Goal: Entertainment & Leisure: Consume media (video, audio)

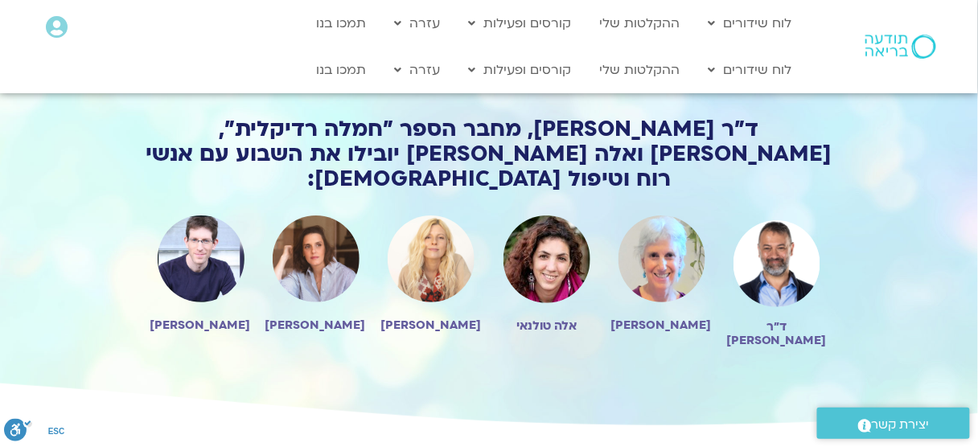
scroll to position [1315, 0]
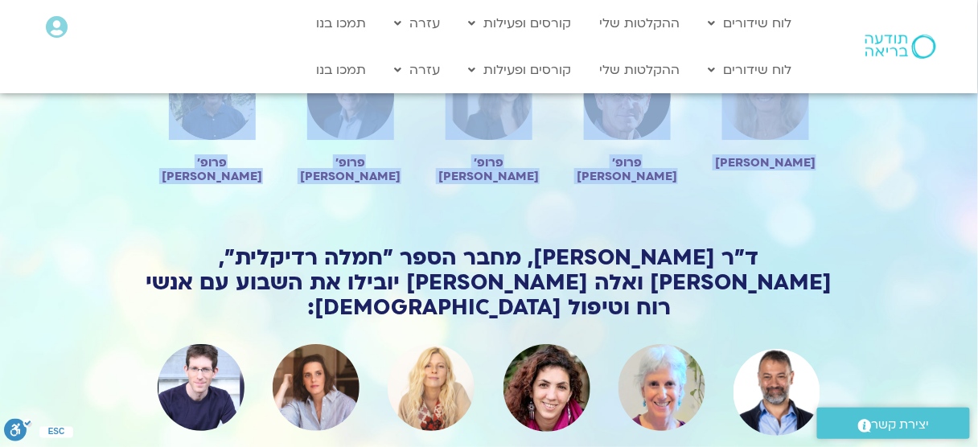
drag, startPoint x: 978, startPoint y: 108, endPoint x: 986, endPoint y: 167, distance: 59.3
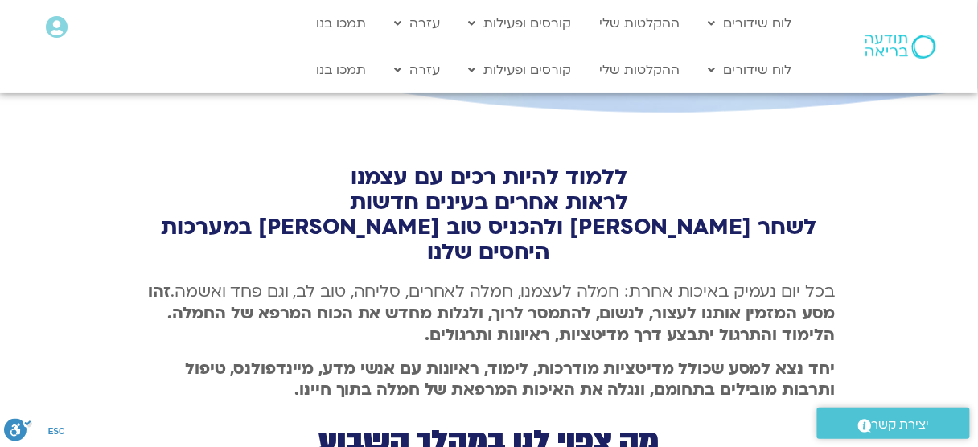
scroll to position [0, 0]
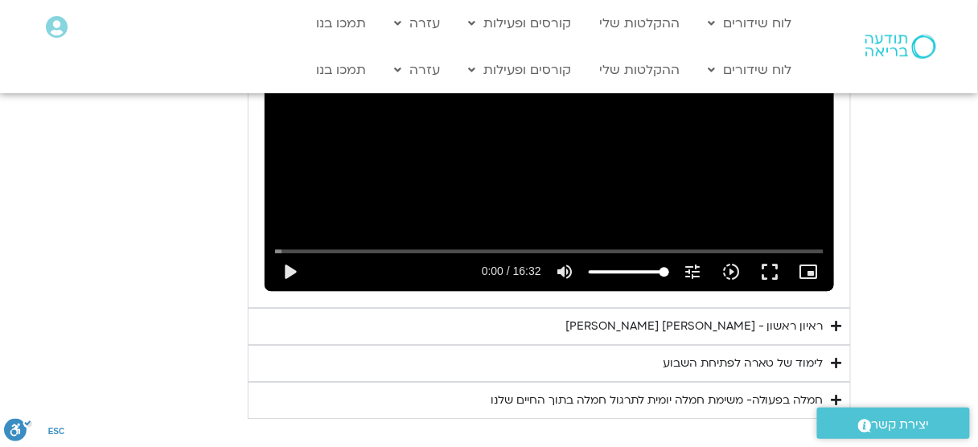
scroll to position [1007, 0]
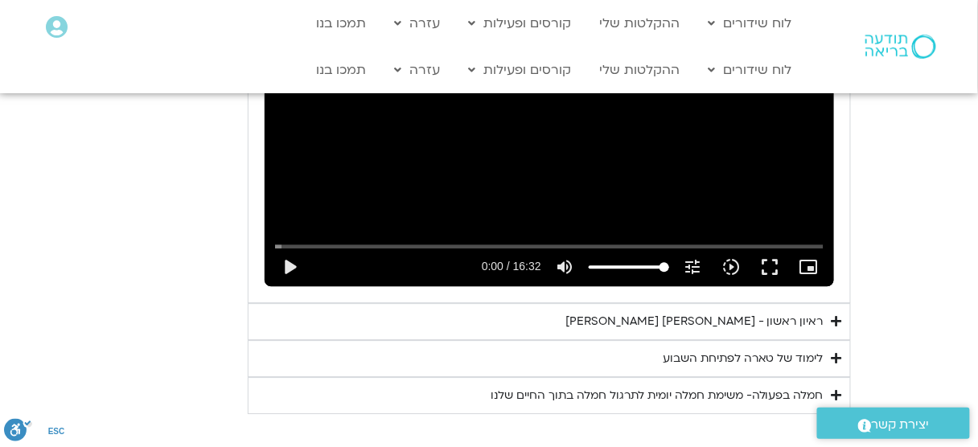
click at [742, 316] on div "ראיון ראשון - טארה בראך וכריסטין נף" at bounding box center [694, 321] width 258 height 19
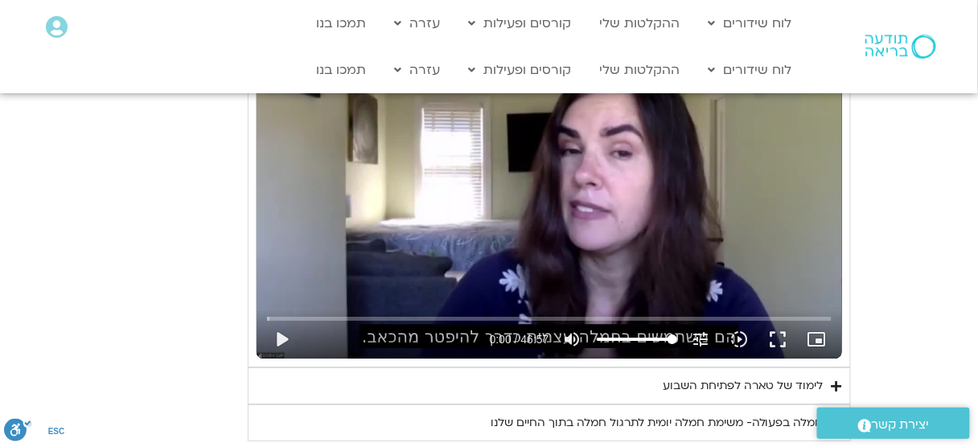
scroll to position [1335, 0]
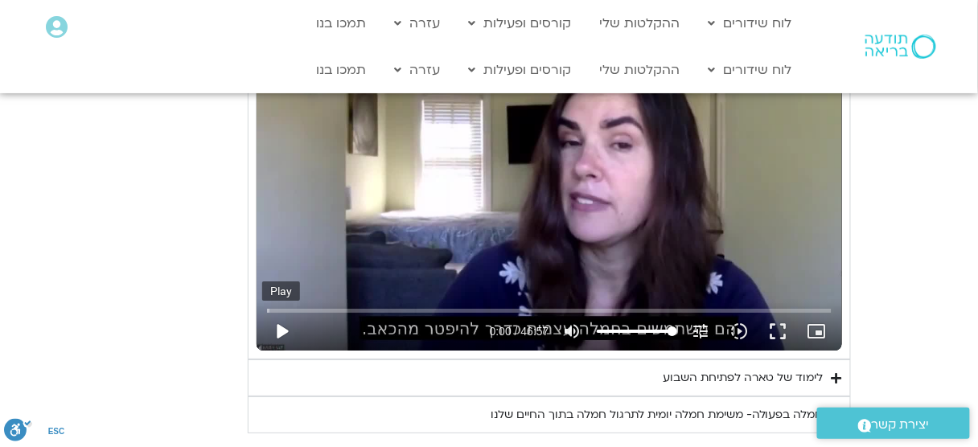
click at [279, 327] on button "play_arrow" at bounding box center [281, 331] width 39 height 39
click at [279, 327] on button "pause" at bounding box center [281, 331] width 39 height 39
type input "0.752613"
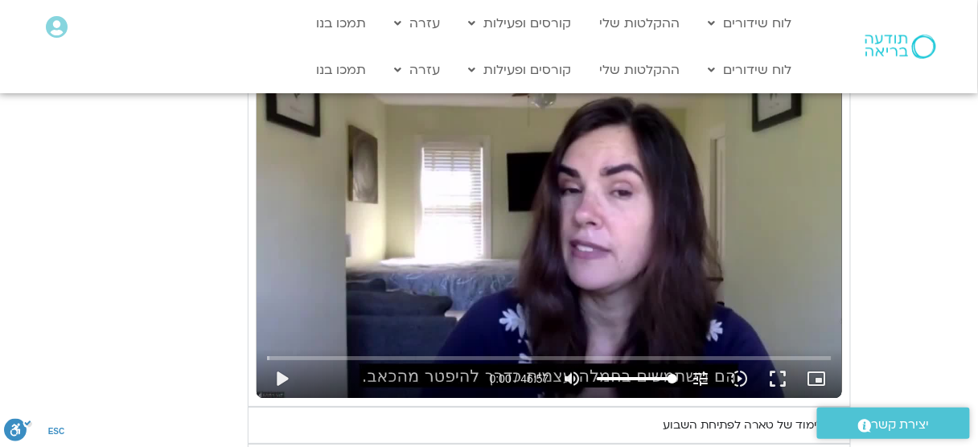
scroll to position [1289, 0]
